Goal: Task Accomplishment & Management: Use online tool/utility

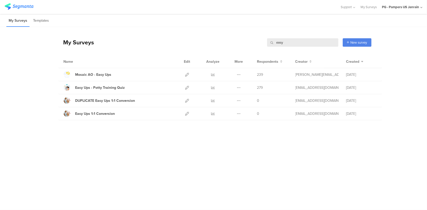
click at [286, 44] on input "easy" at bounding box center [302, 42] width 71 height 8
type input "e"
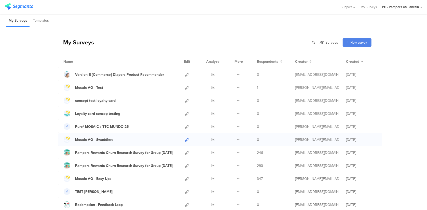
click at [186, 140] on icon at bounding box center [188, 140] width 4 height 4
click at [186, 178] on icon at bounding box center [188, 179] width 4 height 4
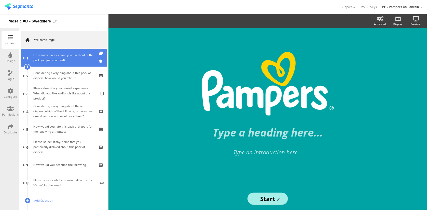
click at [73, 64] on link "1 How many diapers have you used out of the pack you just scanned?" at bounding box center [64, 58] width 87 height 18
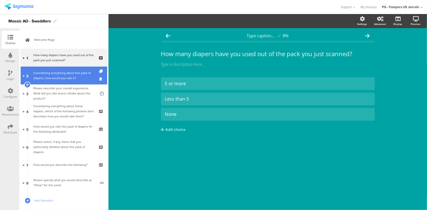
click at [71, 77] on div "Considering everything about this pack of diapers, how would you rate it?" at bounding box center [63, 75] width 61 height 10
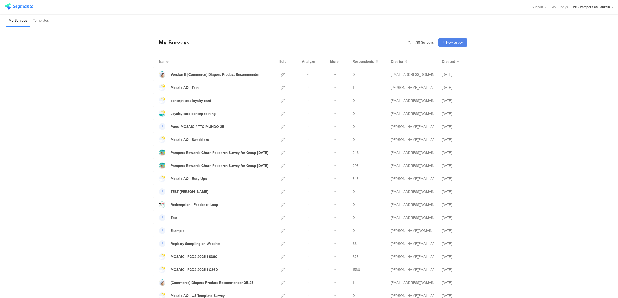
scroll to position [472, 0]
